Goal: Task Accomplishment & Management: Complete application form

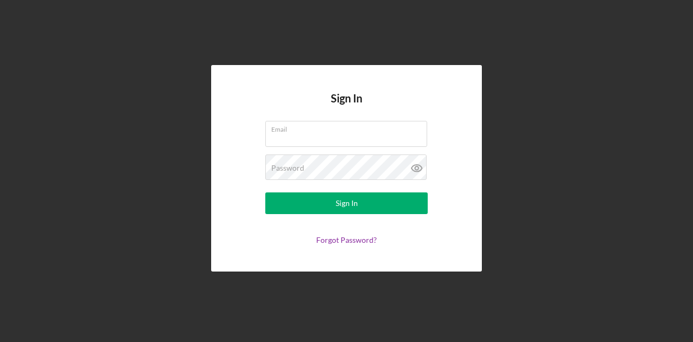
type input "[EMAIL_ADDRESS][DOMAIN_NAME]"
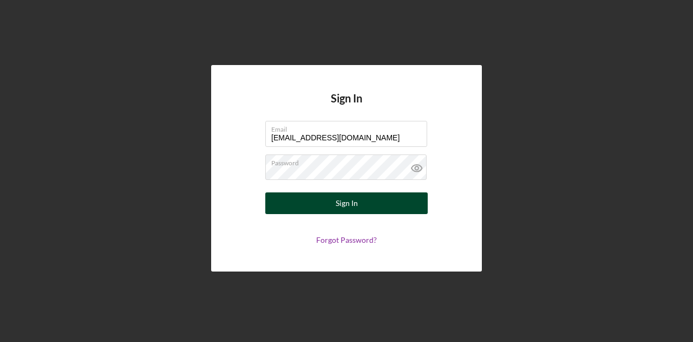
click at [293, 203] on button "Sign In" at bounding box center [346, 203] width 163 height 22
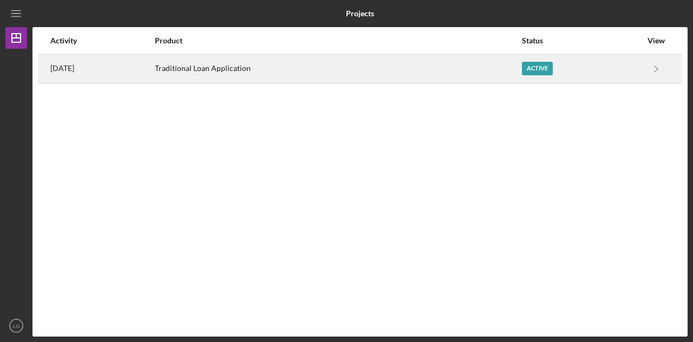
click at [491, 73] on div "Traditional Loan Application" at bounding box center [338, 68] width 366 height 27
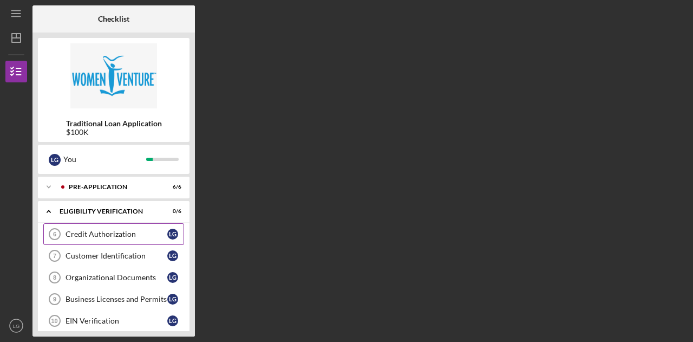
click at [96, 233] on div "Credit Authorization" at bounding box center [117, 234] width 102 height 9
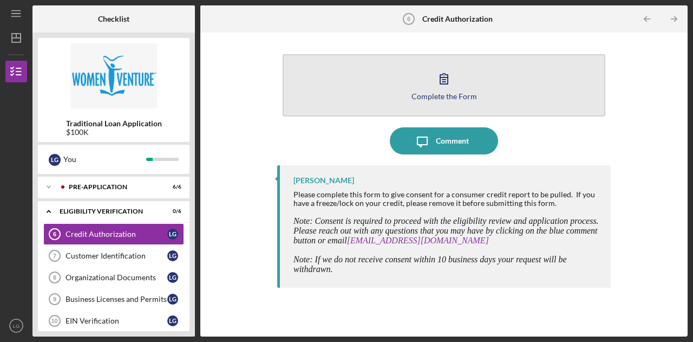
click at [433, 90] on button "Complete the Form Form" at bounding box center [444, 85] width 323 height 62
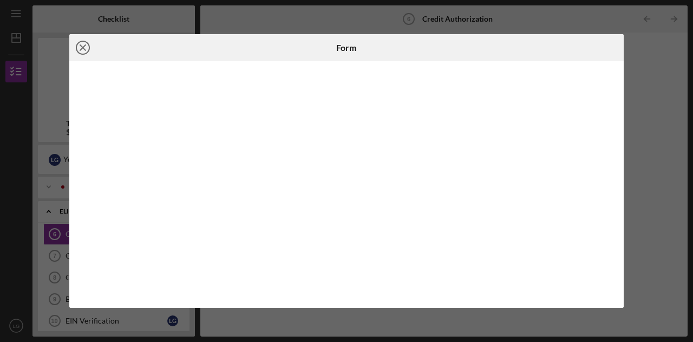
click at [81, 47] on icon "Icon/Close" at bounding box center [82, 47] width 27 height 27
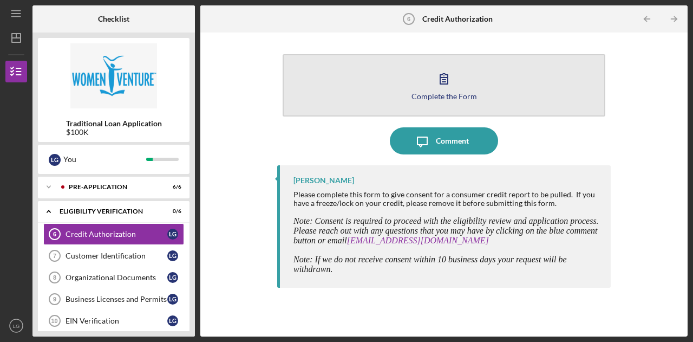
click at [447, 85] on icon "button" at bounding box center [444, 78] width 27 height 27
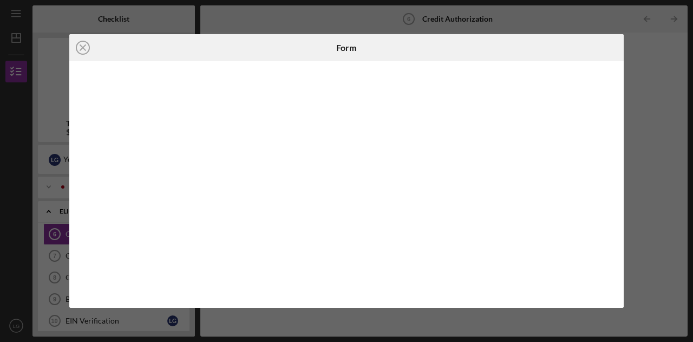
click at [676, 91] on div "Icon/Close Form" at bounding box center [346, 171] width 693 height 342
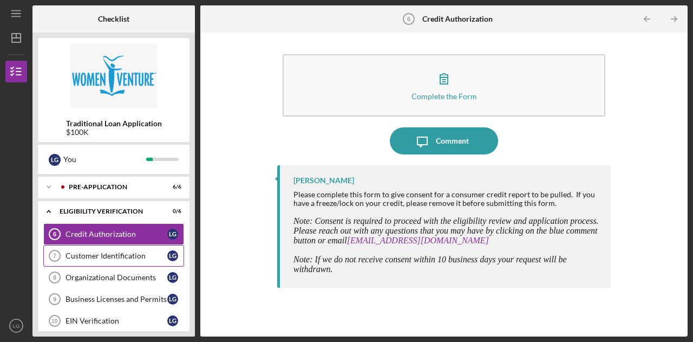
click at [121, 257] on div "Customer Identification" at bounding box center [117, 255] width 102 height 9
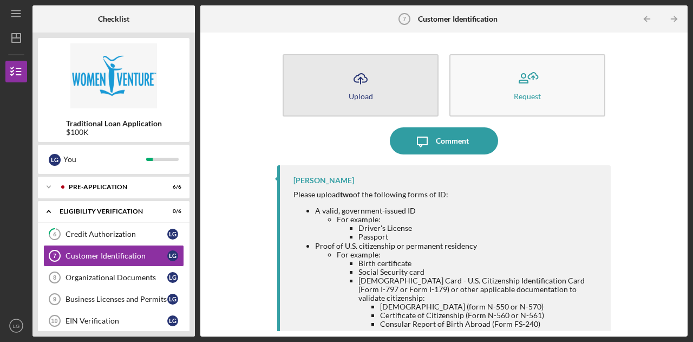
click at [361, 80] on icon "Icon/Upload" at bounding box center [360, 78] width 27 height 27
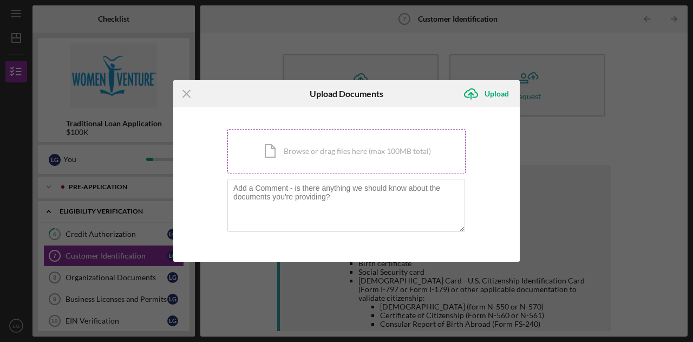
click at [318, 150] on div "Icon/Document Browse or drag files here (max 100MB total) Tap to choose files o…" at bounding box center [347, 151] width 238 height 44
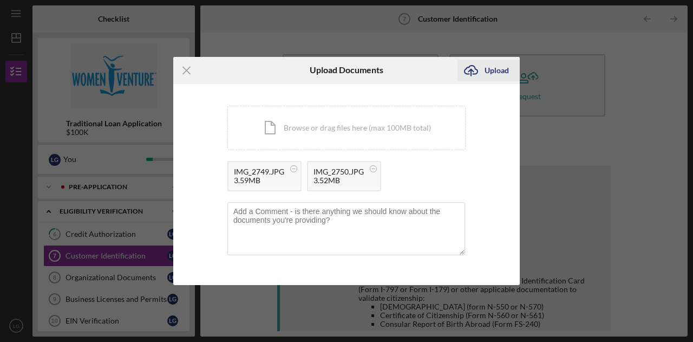
click at [478, 68] on icon "Icon/Upload" at bounding box center [471, 70] width 27 height 27
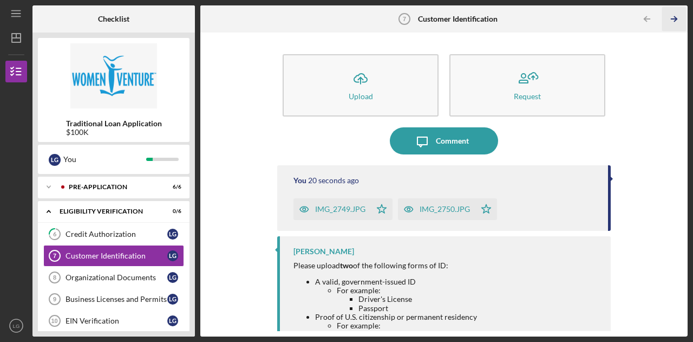
click at [677, 21] on icon "Icon/Table Pagination Arrow" at bounding box center [675, 19] width 24 height 24
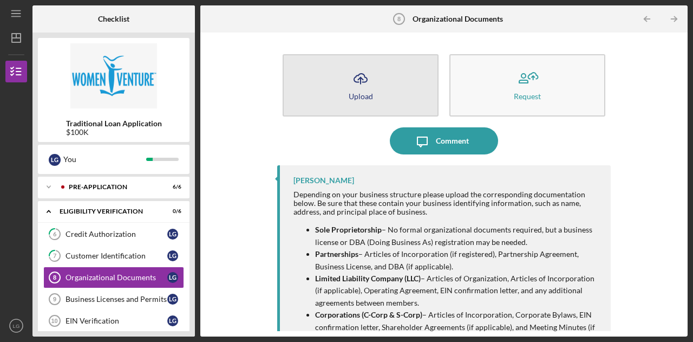
click at [376, 72] on button "Icon/Upload Upload" at bounding box center [361, 85] width 156 height 62
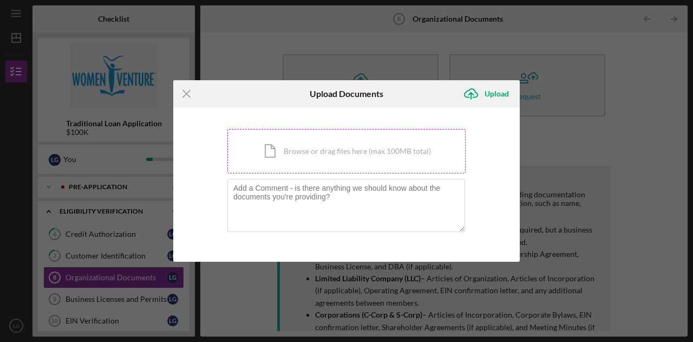
click at [308, 153] on div "Icon/Document Browse or drag files here (max 100MB total) Tap to choose files o…" at bounding box center [347, 151] width 238 height 44
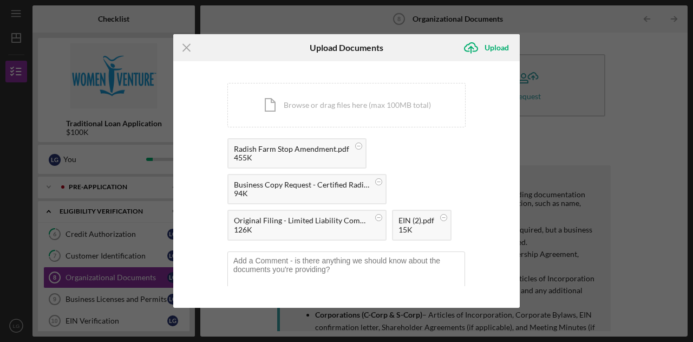
scroll to position [19, 0]
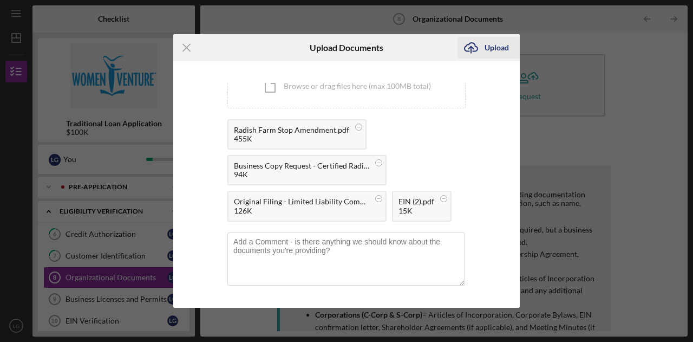
click at [477, 44] on icon "Icon/Upload" at bounding box center [471, 47] width 27 height 27
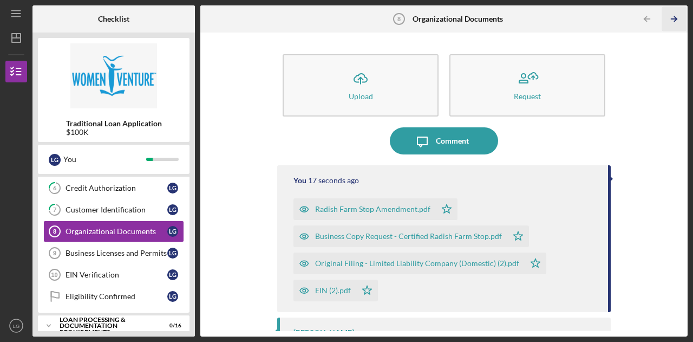
click at [676, 19] on line "button" at bounding box center [674, 19] width 5 height 0
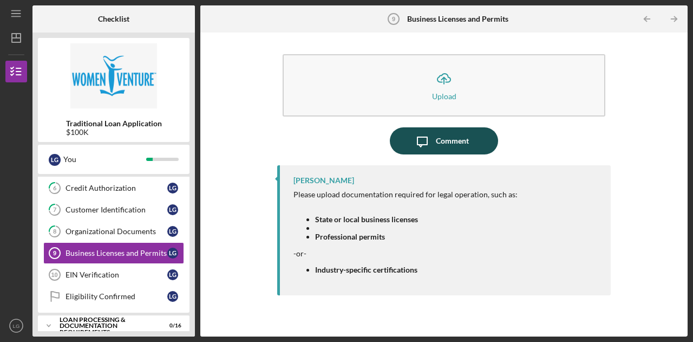
click at [451, 139] on div "Comment" at bounding box center [452, 140] width 33 height 27
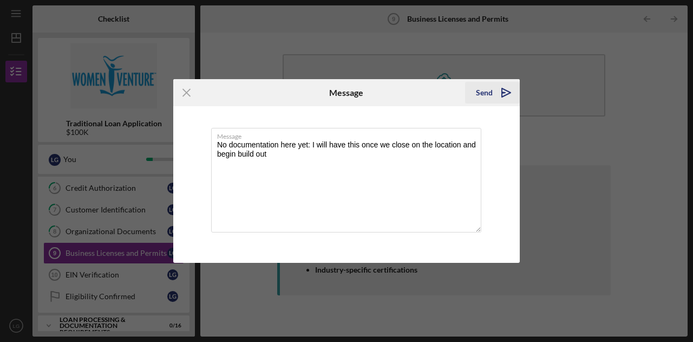
type textarea "No documentation here yet: I will have this once we close on the location and b…"
click at [505, 89] on icon "Icon/icon-invite-send" at bounding box center [506, 92] width 27 height 27
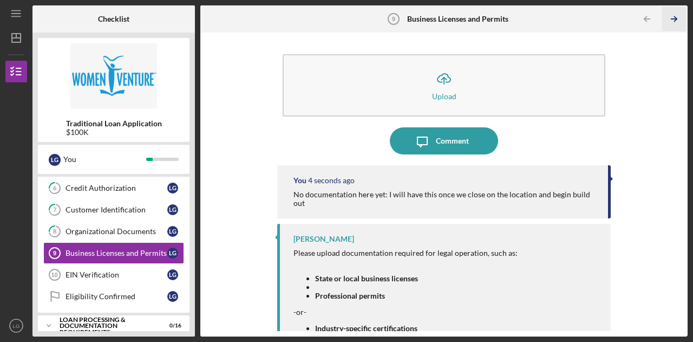
click at [674, 20] on icon "Icon/Table Pagination Arrow" at bounding box center [675, 19] width 24 height 24
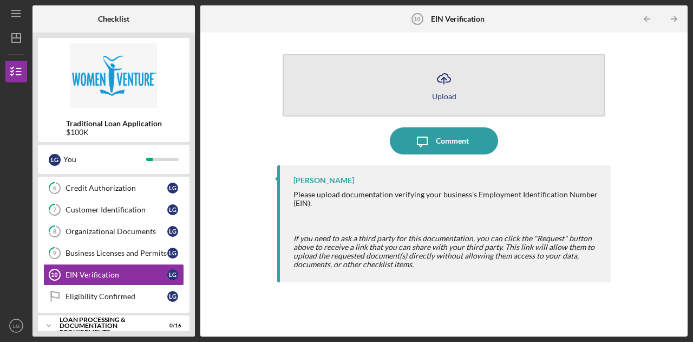
click at [442, 83] on icon "Icon/Upload" at bounding box center [444, 78] width 27 height 27
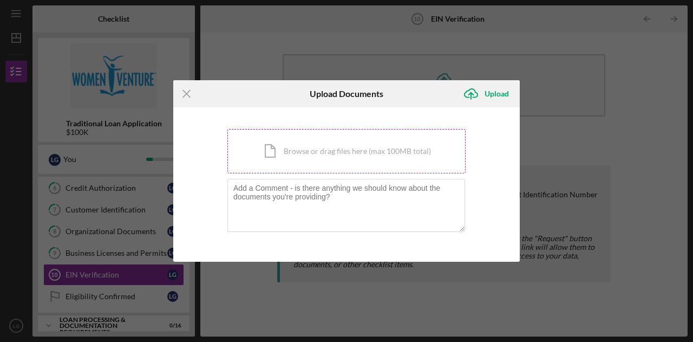
click at [303, 152] on div "Icon/Document Browse or drag files here (max 100MB total) Tap to choose files o…" at bounding box center [347, 151] width 238 height 44
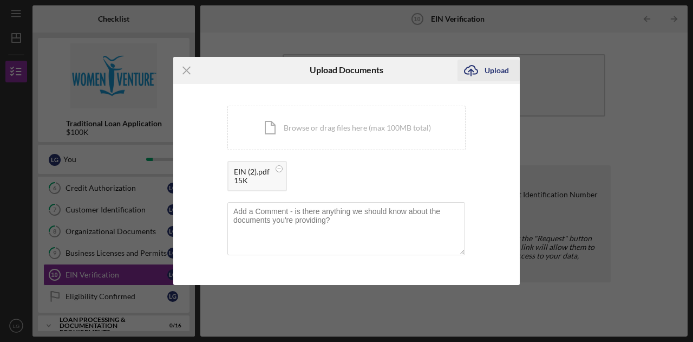
click at [501, 66] on div "Upload" at bounding box center [497, 71] width 24 height 22
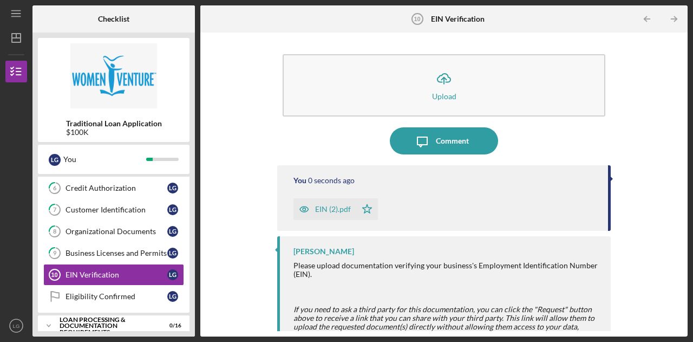
scroll to position [22, 0]
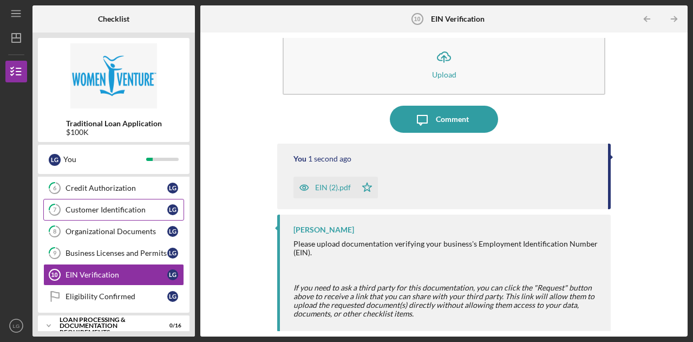
click at [99, 213] on link "7 Customer Identification L G" at bounding box center [113, 210] width 141 height 22
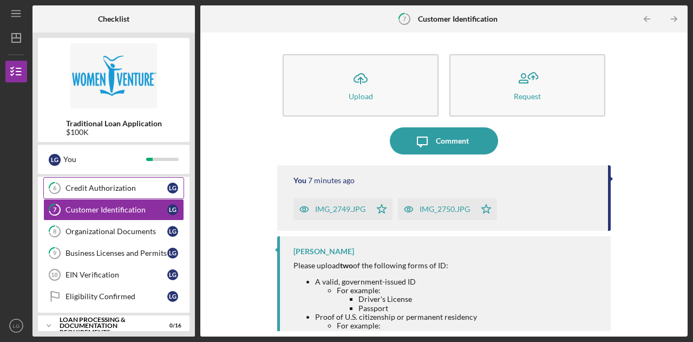
click at [101, 189] on div "Credit Authorization" at bounding box center [117, 188] width 102 height 9
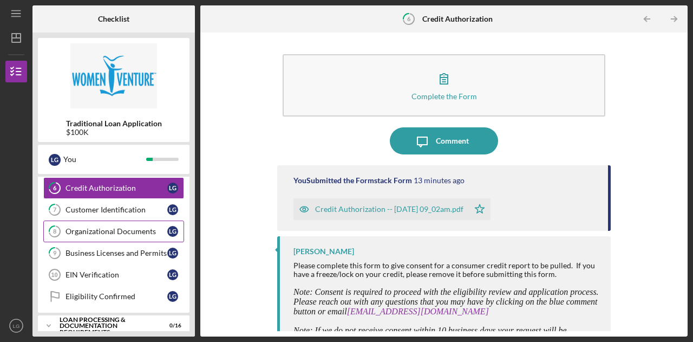
click at [92, 233] on div "Organizational Documents" at bounding box center [117, 231] width 102 height 9
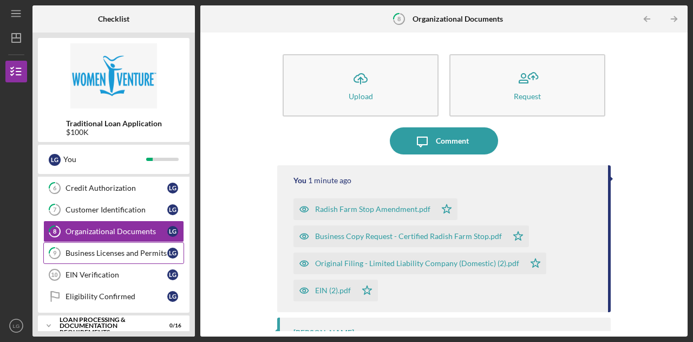
click at [100, 250] on div "Business Licenses and Permits" at bounding box center [117, 253] width 102 height 9
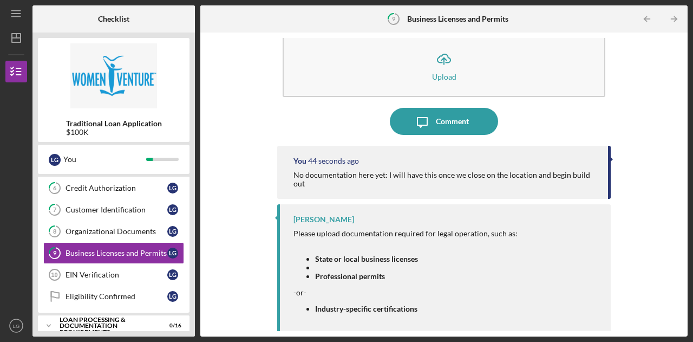
scroll to position [23, 0]
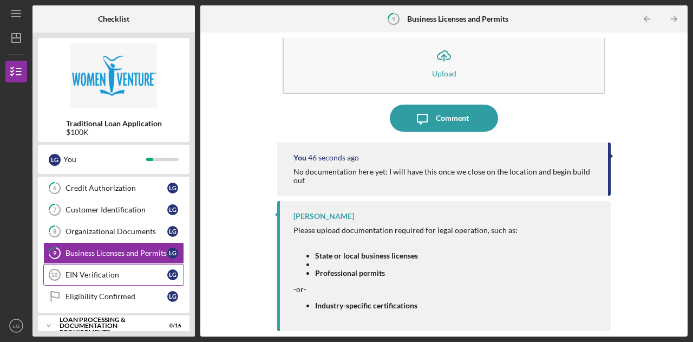
click at [108, 274] on div "EIN Verification" at bounding box center [117, 274] width 102 height 9
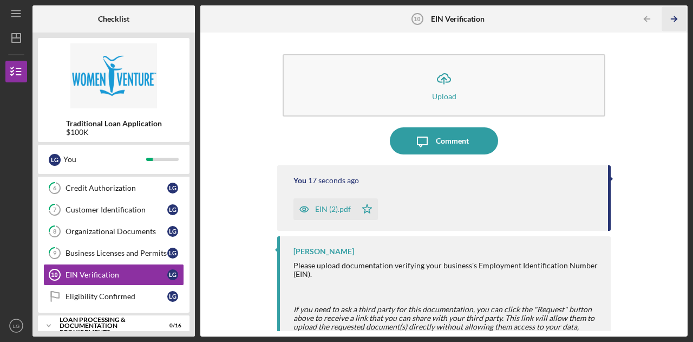
click at [673, 20] on icon "Icon/Table Pagination Arrow" at bounding box center [675, 19] width 24 height 24
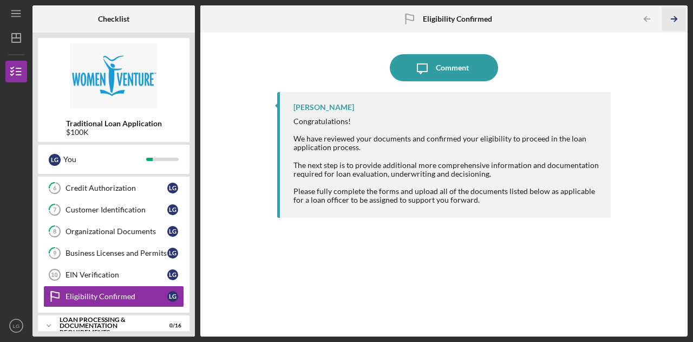
click at [674, 19] on line "button" at bounding box center [674, 19] width 5 height 0
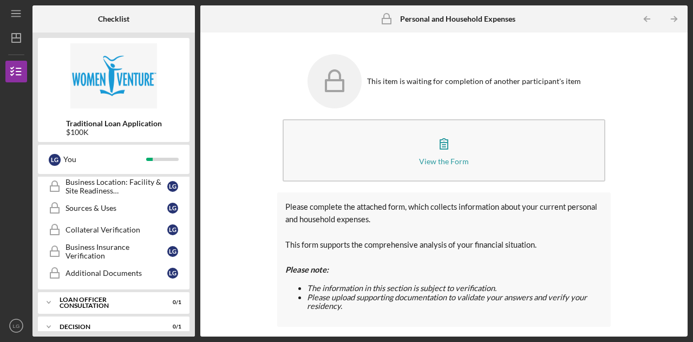
scroll to position [450, 0]
